Goal: Information Seeking & Learning: Learn about a topic

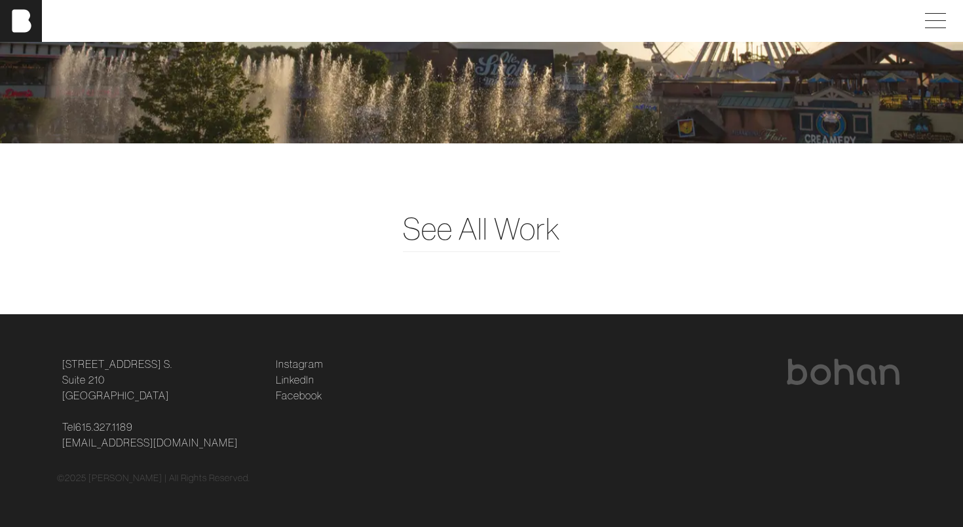
scroll to position [3285, 0]
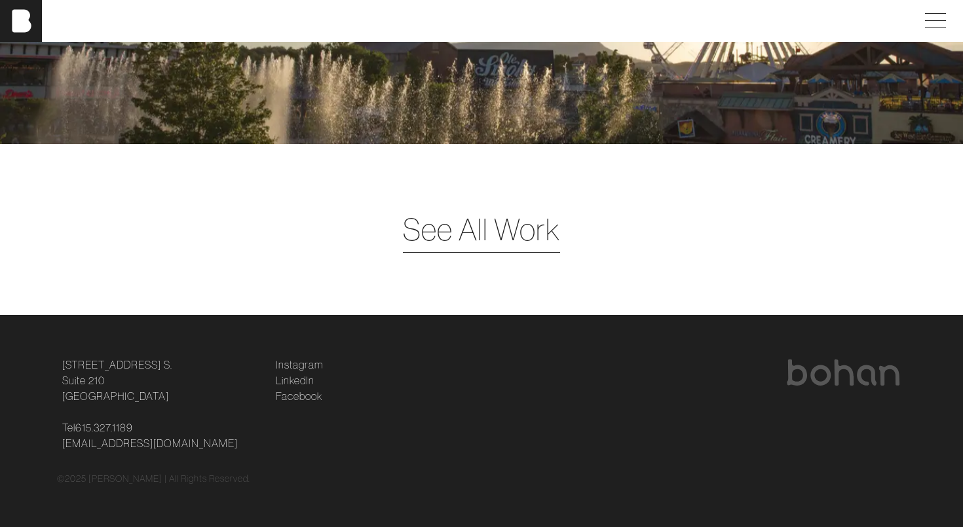
click at [465, 224] on span "See All Work" at bounding box center [481, 229] width 157 height 45
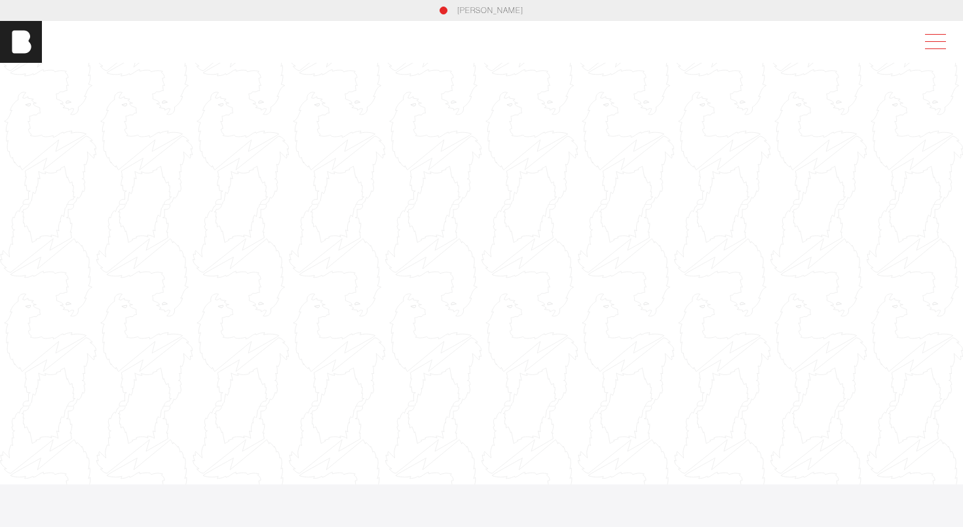
click at [940, 33] on span at bounding box center [932, 42] width 30 height 24
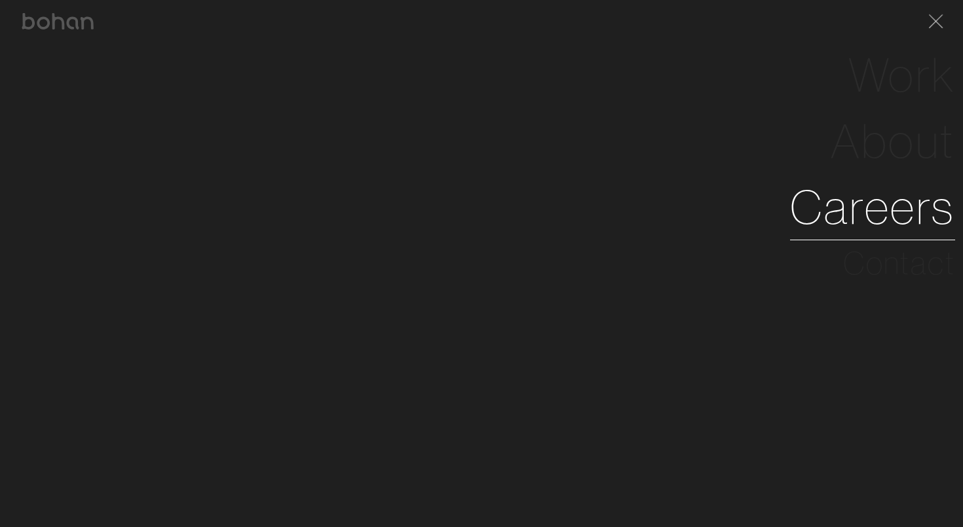
click at [875, 215] on link "Careers" at bounding box center [872, 207] width 165 height 66
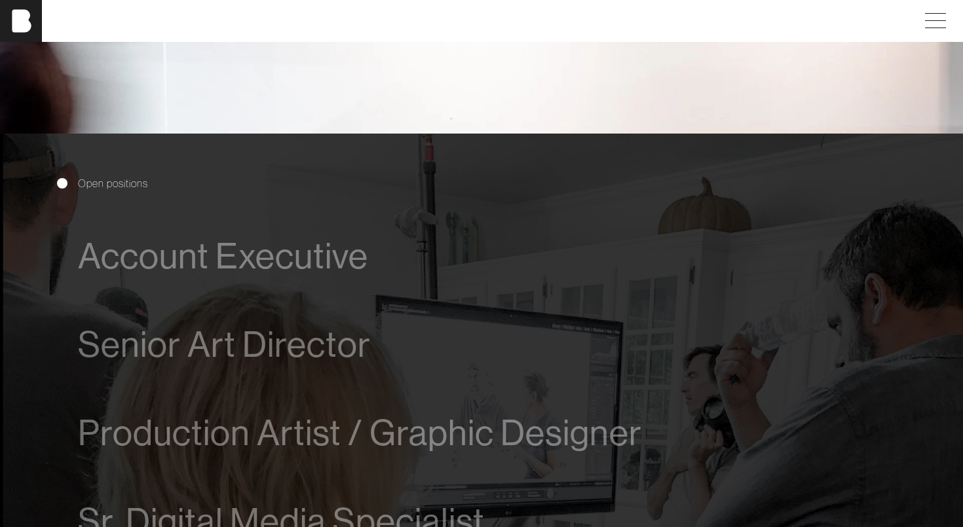
scroll to position [748, 0]
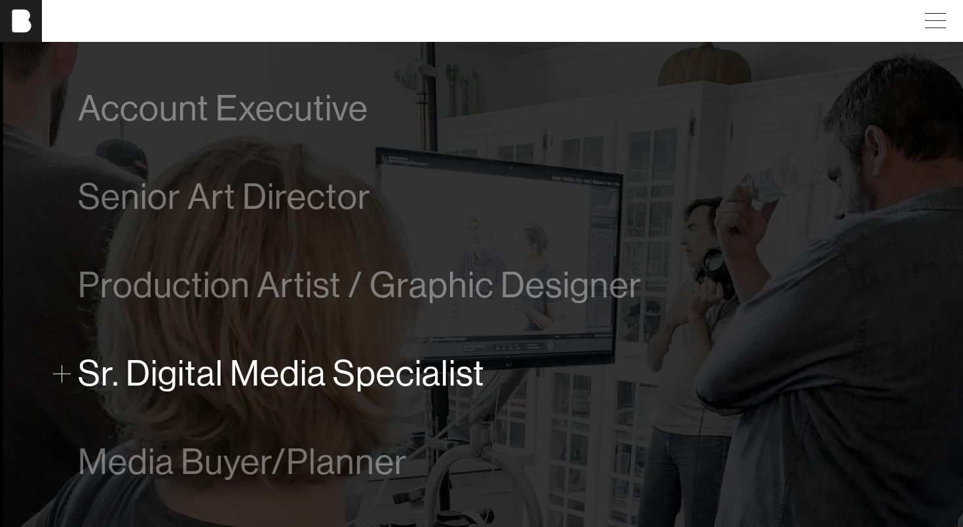
click at [459, 377] on span "Sr. Digital Media Specialist" at bounding box center [281, 374] width 407 height 40
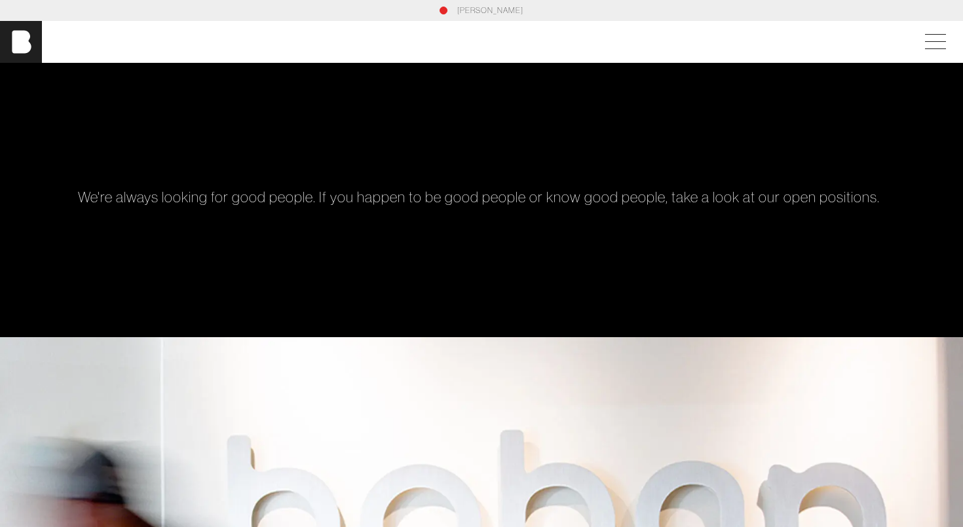
scroll to position [0, 0]
click at [390, 7] on div "[PERSON_NAME]" at bounding box center [481, 11] width 849 height 12
click at [934, 39] on span at bounding box center [932, 42] width 30 height 24
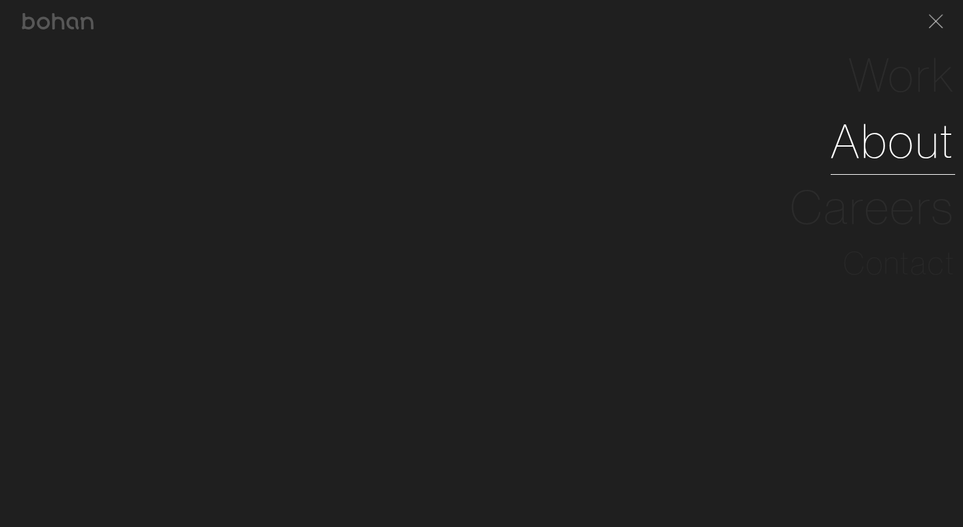
click at [898, 136] on link "About" at bounding box center [892, 141] width 124 height 66
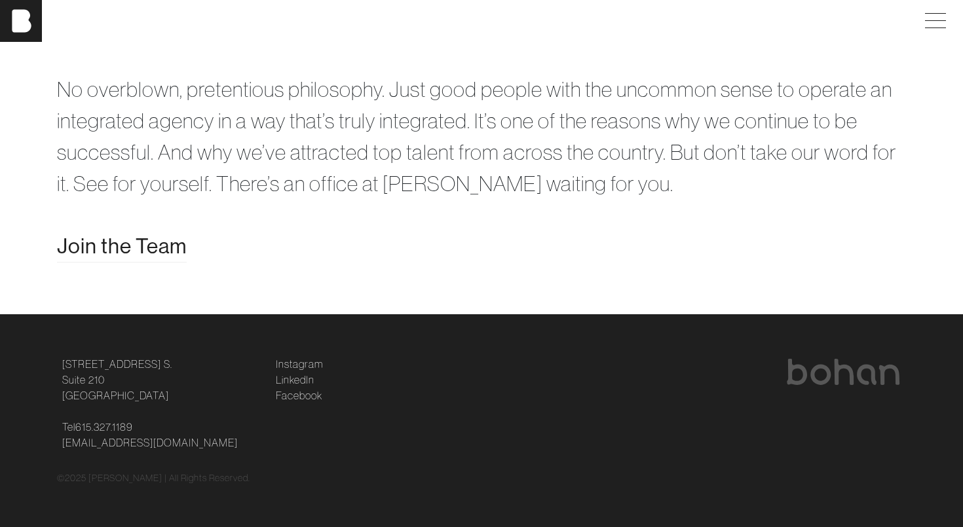
scroll to position [2594, 0]
click at [140, 244] on span "Join the Team" at bounding box center [122, 245] width 130 height 31
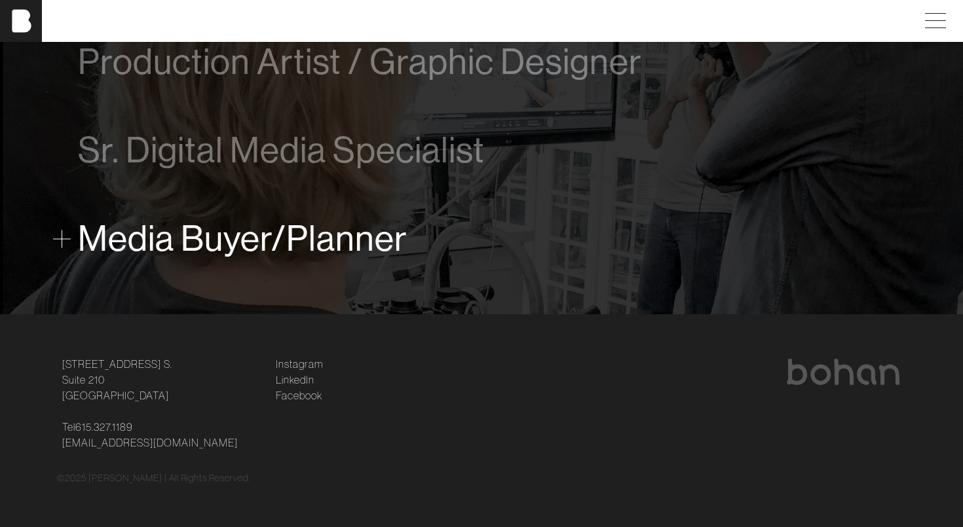
scroll to position [971, 0]
click at [319, 233] on span "Media Buyer/Planner" at bounding box center [242, 239] width 329 height 40
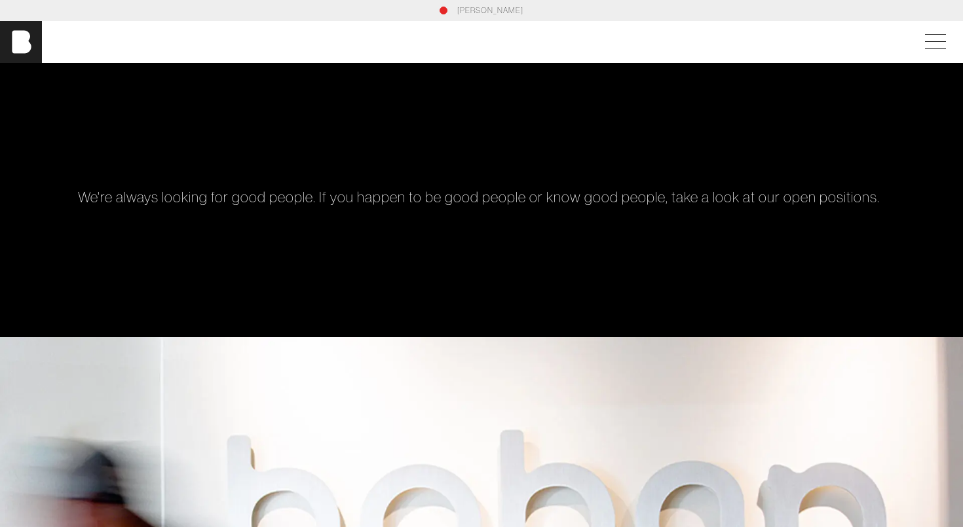
scroll to position [0, 0]
